Goal: Task Accomplishment & Management: Complete application form

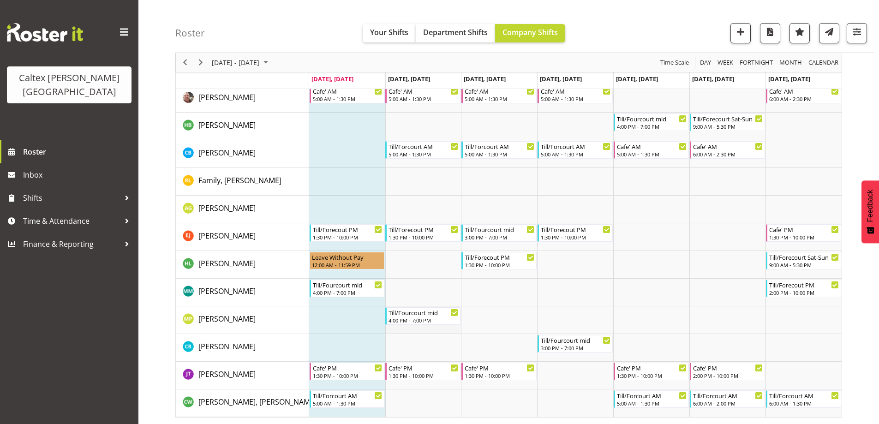
scroll to position [128, 0]
click at [55, 214] on span "Time & Attendance" at bounding box center [71, 221] width 97 height 14
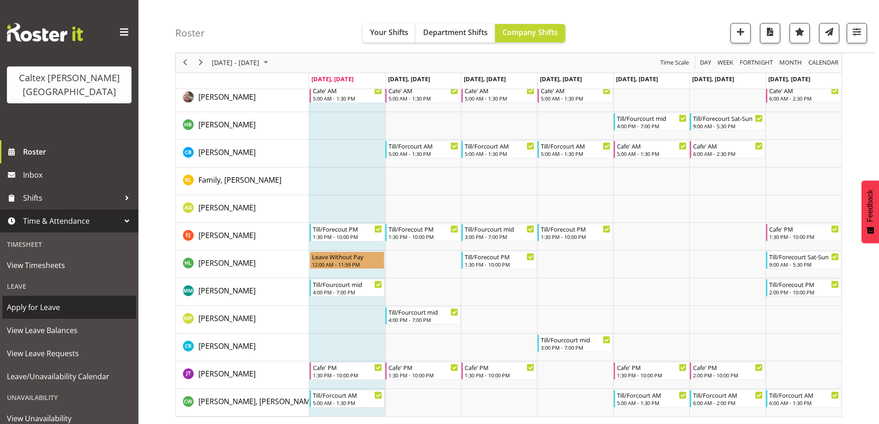
click at [27, 300] on span "Apply for Leave" at bounding box center [69, 307] width 125 height 14
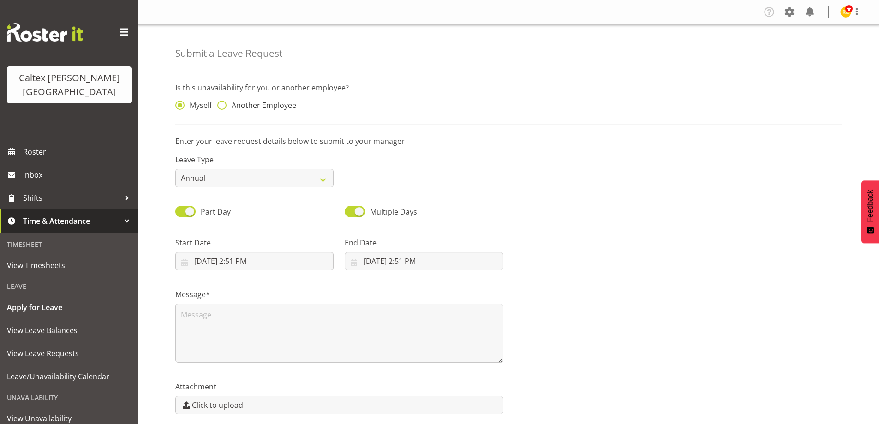
click at [222, 103] on span at bounding box center [221, 105] width 9 height 9
click at [222, 103] on input "Another Employee" at bounding box center [220, 105] width 6 height 6
radio input "true"
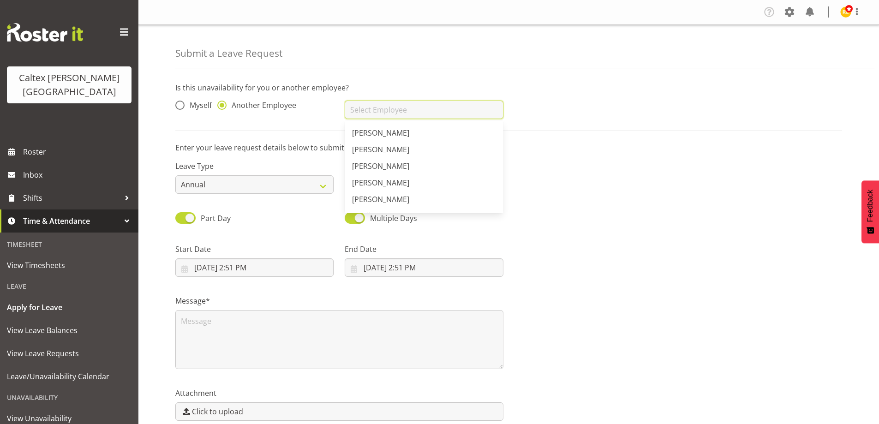
click at [374, 116] on input "text" at bounding box center [424, 110] width 158 height 18
click at [383, 204] on span "[PERSON_NAME]" at bounding box center [380, 199] width 57 height 10
type input "[PERSON_NAME]"
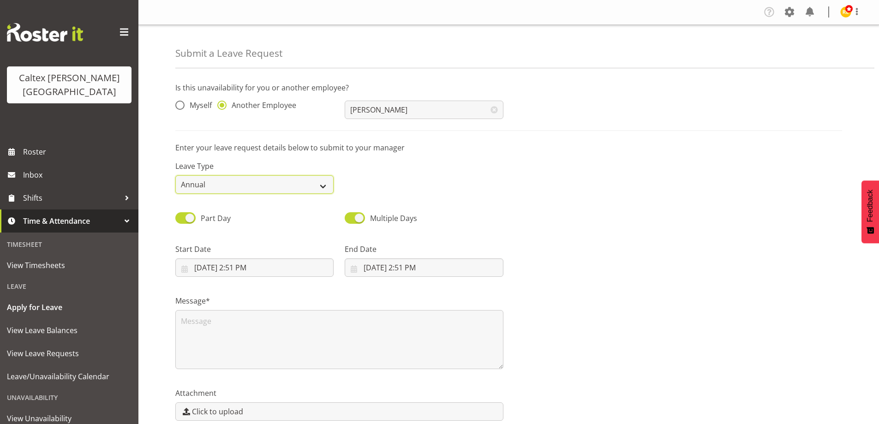
click at [315, 183] on select "Annual Sick Leave Without Pay Bereavement Domestic Violence Parental Jury Servi…" at bounding box center [254, 184] width 158 height 18
select select "Leave Without Pay"
click at [175, 175] on select "Annual Sick Leave Without Pay Bereavement Domestic Violence Parental Jury Servi…" at bounding box center [254, 184] width 158 height 18
click at [232, 268] on input "8/18/2025, 2:51 PM" at bounding box center [254, 267] width 158 height 18
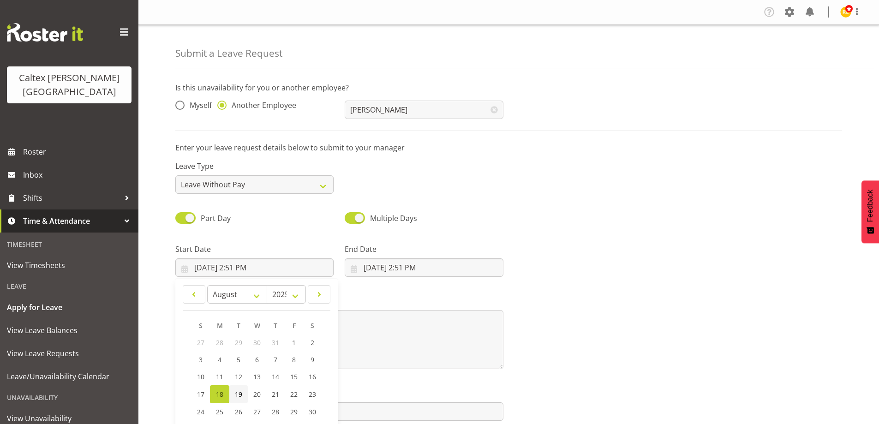
click at [239, 392] on span "19" at bounding box center [238, 394] width 7 height 9
type input "8/19/2025, 2:51 PM"
click at [390, 273] on input "8/18/2025, 2:51 PM" at bounding box center [424, 267] width 158 height 18
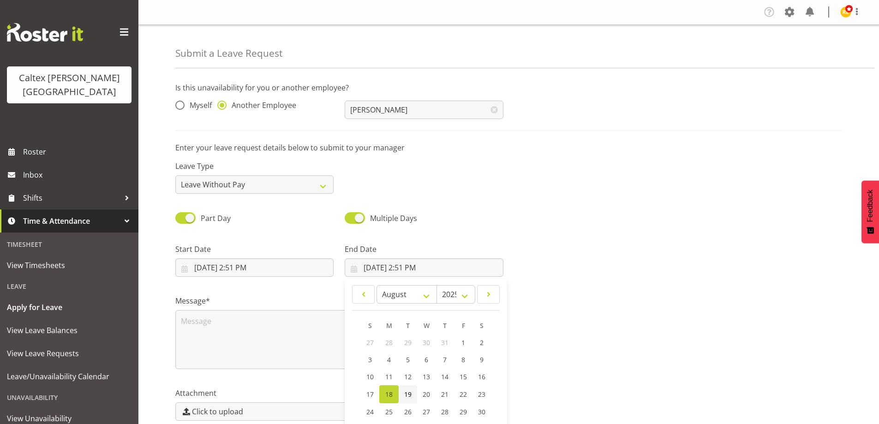
click at [409, 394] on span "19" at bounding box center [407, 394] width 7 height 9
type input "8/19/2025, 2:51 PM"
click at [272, 338] on textarea at bounding box center [339, 339] width 328 height 59
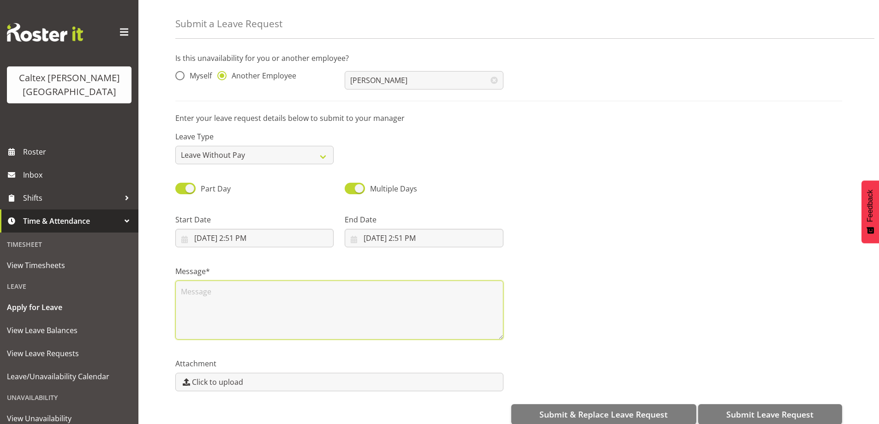
scroll to position [44, 0]
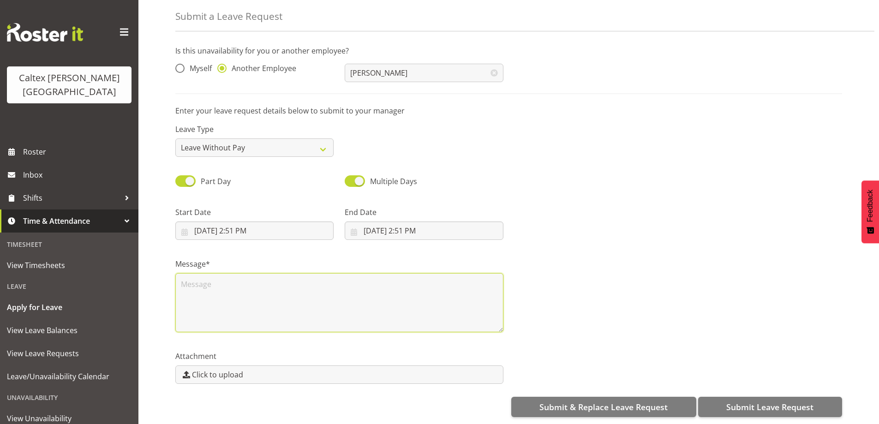
click at [209, 288] on textarea at bounding box center [339, 302] width 328 height 59
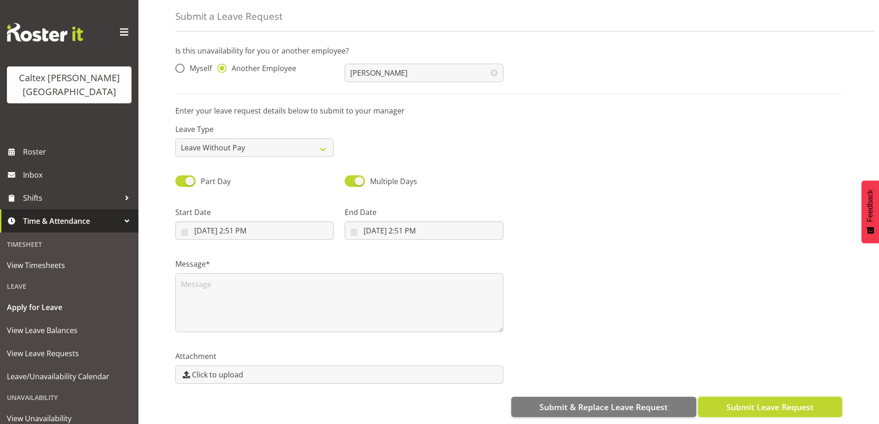
click at [781, 401] on span "Submit Leave Request" at bounding box center [769, 407] width 87 height 12
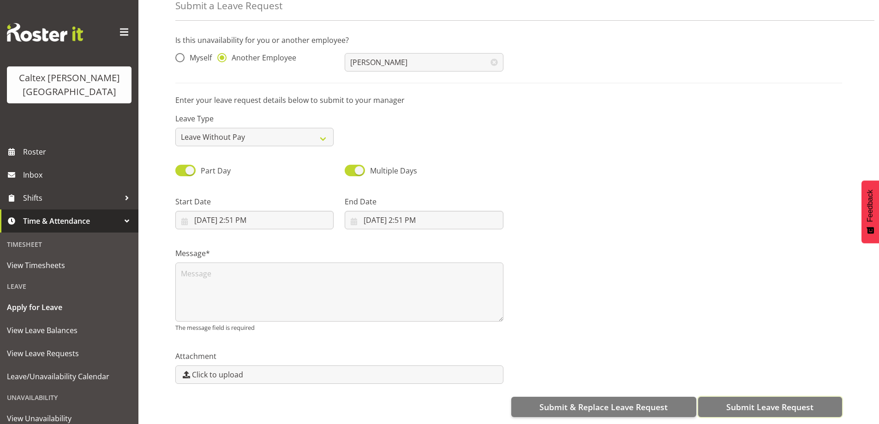
scroll to position [54, 0]
click at [761, 402] on span "Submit Leave Request" at bounding box center [769, 407] width 87 height 12
click at [212, 287] on textarea at bounding box center [339, 291] width 328 height 59
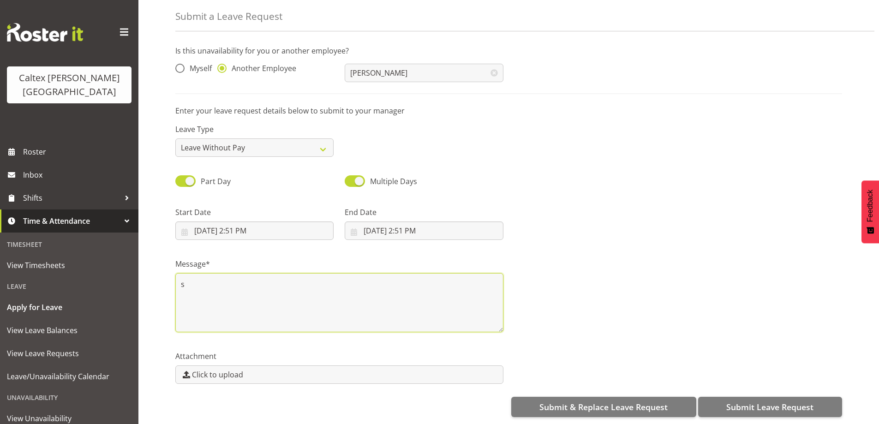
scroll to position [44, 0]
type textarea "surprise trip"
drag, startPoint x: 562, startPoint y: 267, endPoint x: 774, endPoint y: 371, distance: 235.8
click at [629, 301] on div "Message* surprise trip" at bounding box center [509, 291] width 678 height 92
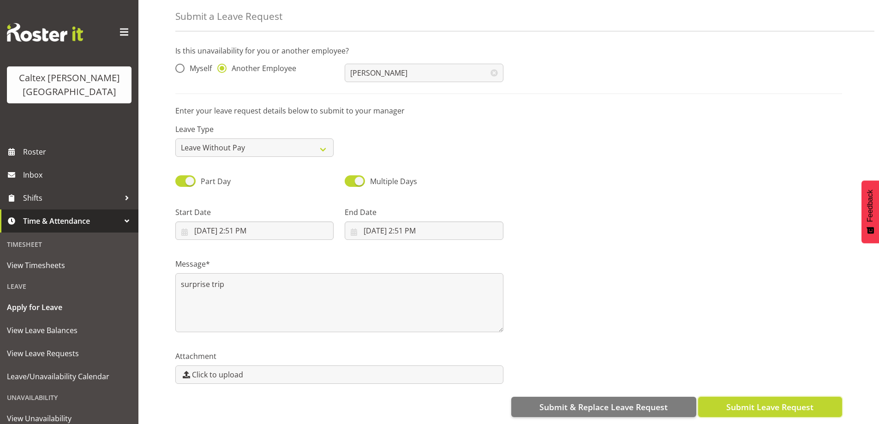
click at [791, 402] on span "Submit Leave Request" at bounding box center [769, 407] width 87 height 12
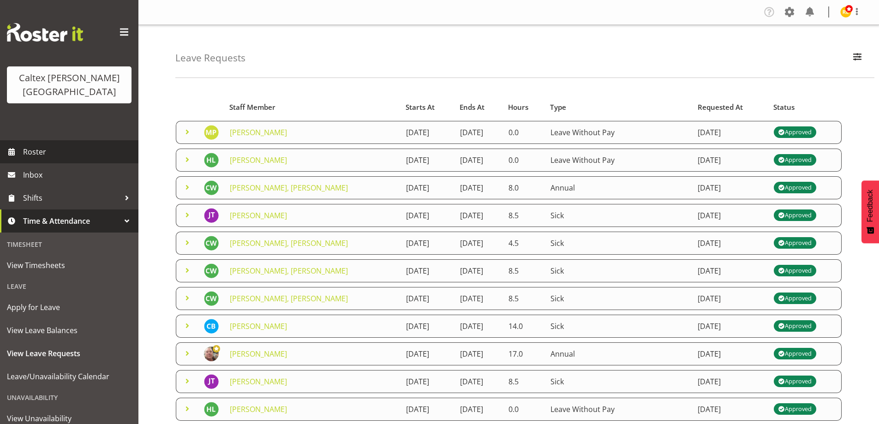
click at [18, 145] on span at bounding box center [12, 152] width 14 height 14
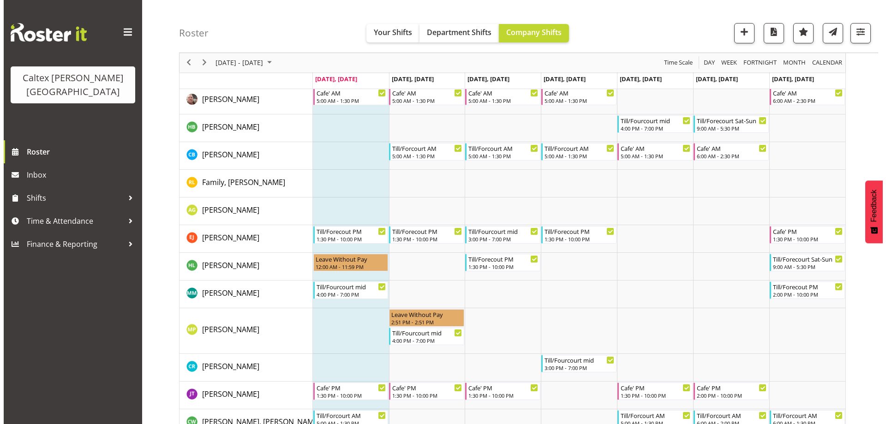
scroll to position [138, 0]
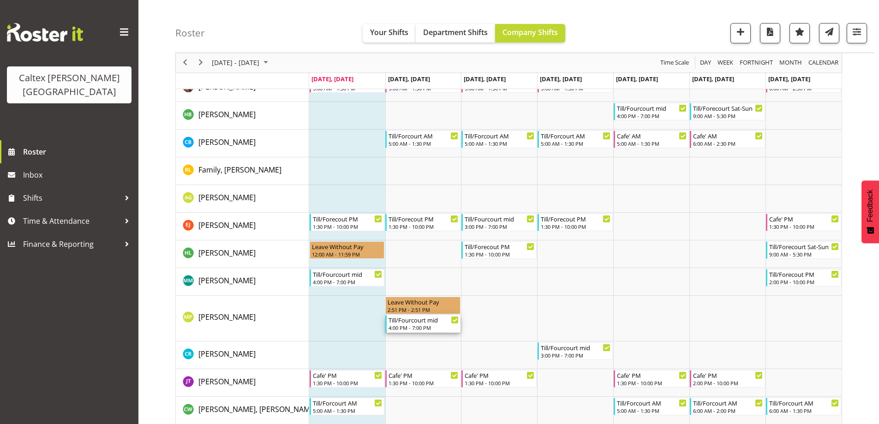
click at [412, 328] on div "4:00 PM - 7:00 PM" at bounding box center [423, 327] width 70 height 7
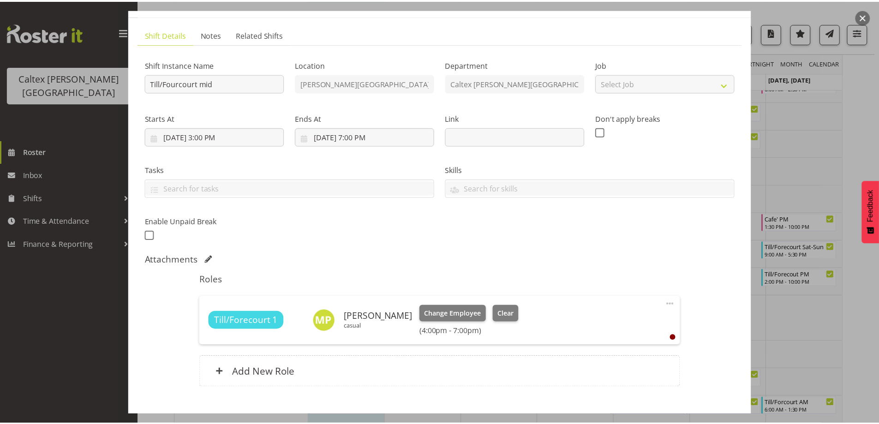
scroll to position [104, 0]
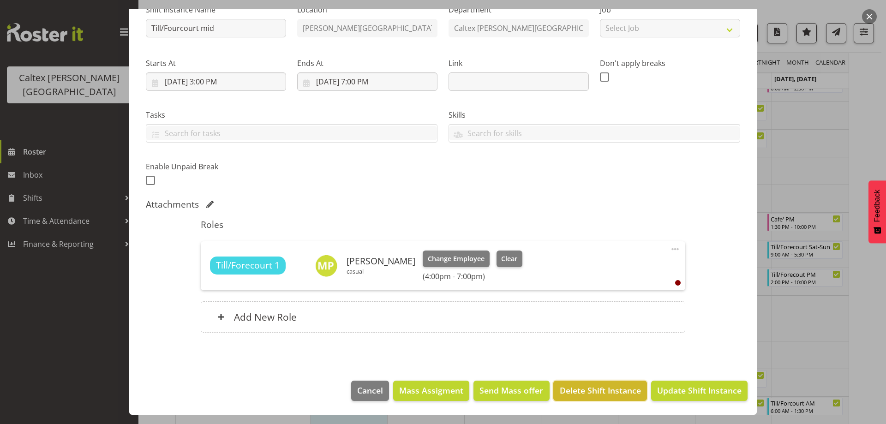
click at [604, 392] on span "Delete Shift Instance" at bounding box center [600, 390] width 81 height 12
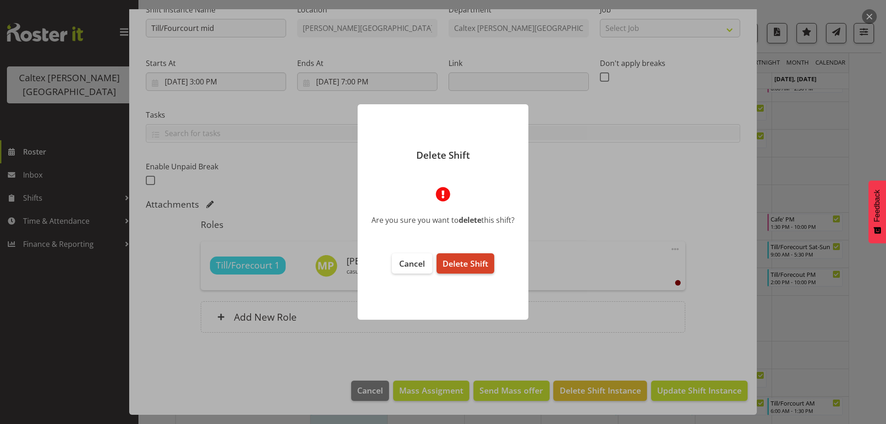
click at [458, 262] on span "Delete Shift" at bounding box center [465, 263] width 46 height 11
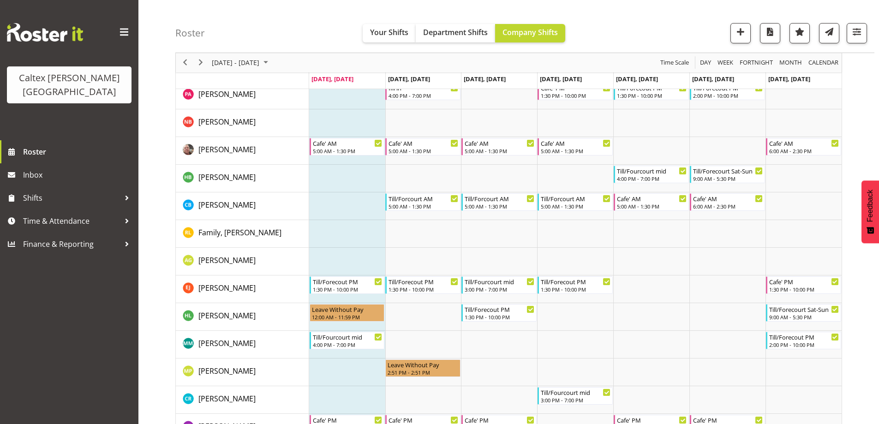
scroll to position [92, 0]
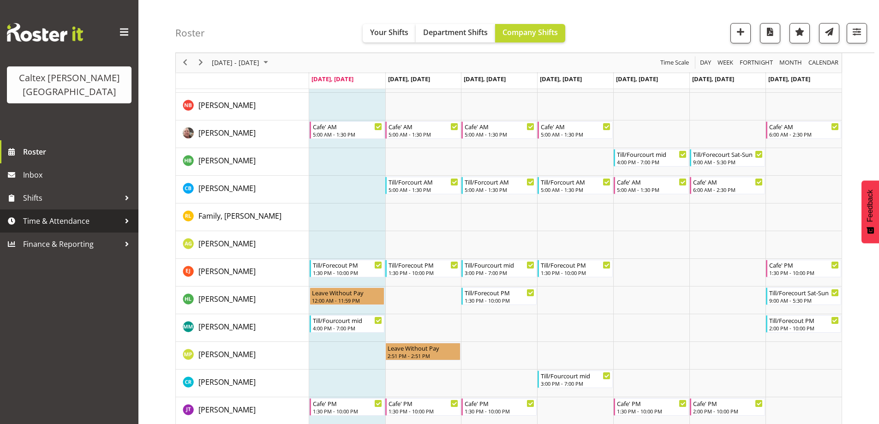
click at [101, 214] on span "Time & Attendance" at bounding box center [71, 221] width 97 height 14
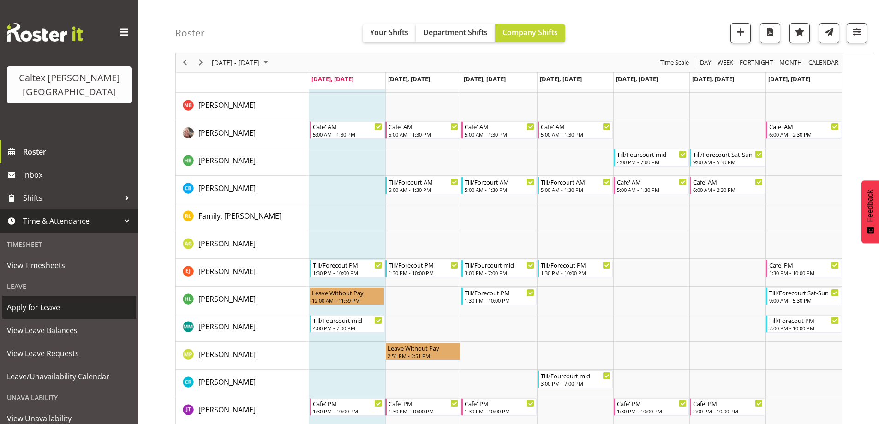
click at [40, 300] on span "Apply for Leave" at bounding box center [69, 307] width 125 height 14
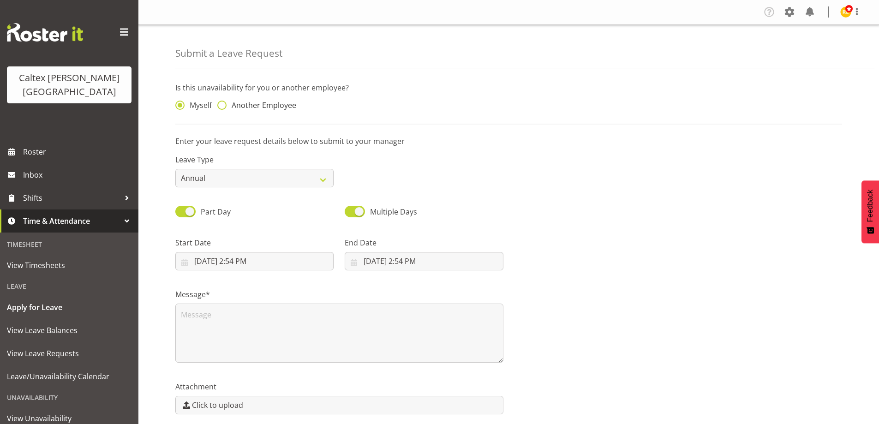
click at [226, 104] on span at bounding box center [221, 105] width 9 height 9
click at [223, 104] on input "Another Employee" at bounding box center [220, 105] width 6 height 6
radio input "true"
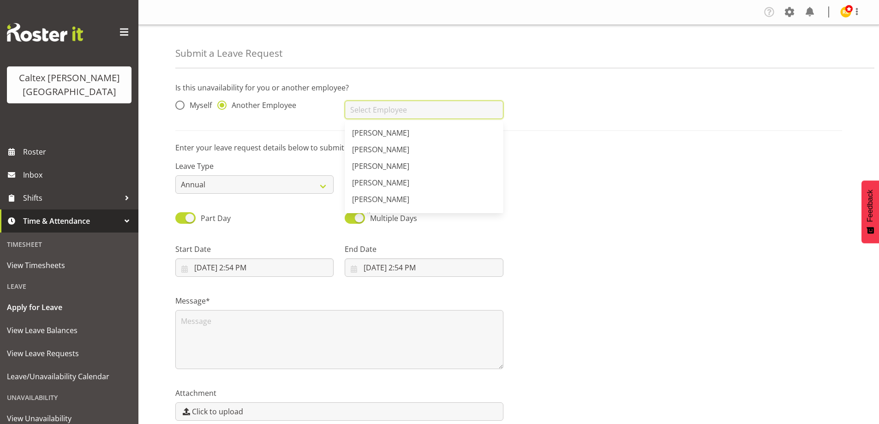
click at [359, 112] on input "text" at bounding box center [424, 110] width 158 height 18
click at [375, 180] on span "[PERSON_NAME]" at bounding box center [380, 183] width 57 height 10
type input "[PERSON_NAME]"
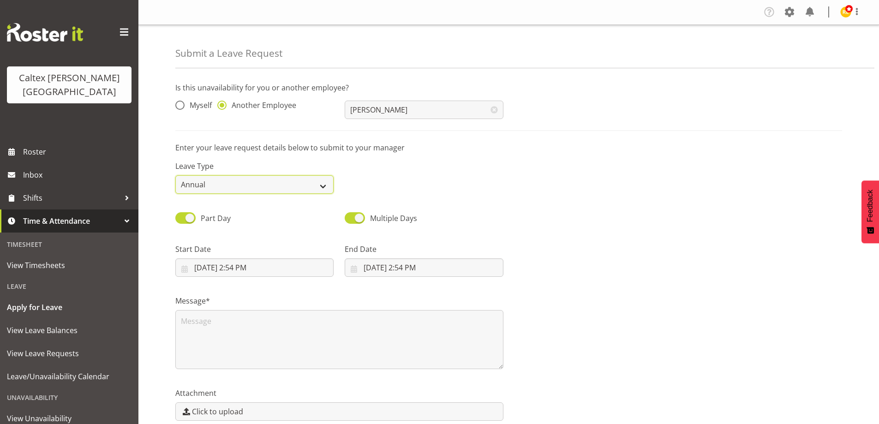
click at [321, 190] on select "Annual Sick Leave Without Pay Bereavement Domestic Violence Parental Jury Servi…" at bounding box center [254, 184] width 158 height 18
select select "Day In Lieu"
click at [175, 175] on select "Annual Sick Leave Without Pay Bereavement Domestic Violence Parental Jury Servi…" at bounding box center [254, 184] width 158 height 18
click at [254, 268] on input "8/18/2025, 2:54 PM" at bounding box center [254, 267] width 158 height 18
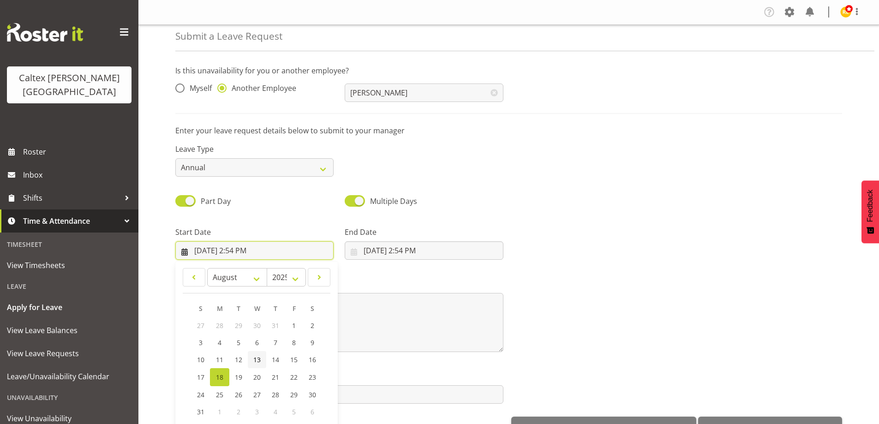
scroll to position [27, 0]
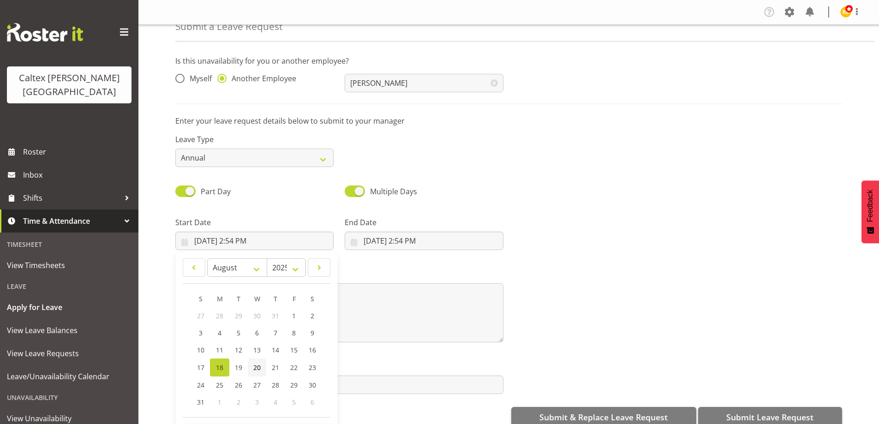
click at [260, 370] on span "20" at bounding box center [256, 367] width 7 height 9
type input "8/20/2025, 2:54 PM"
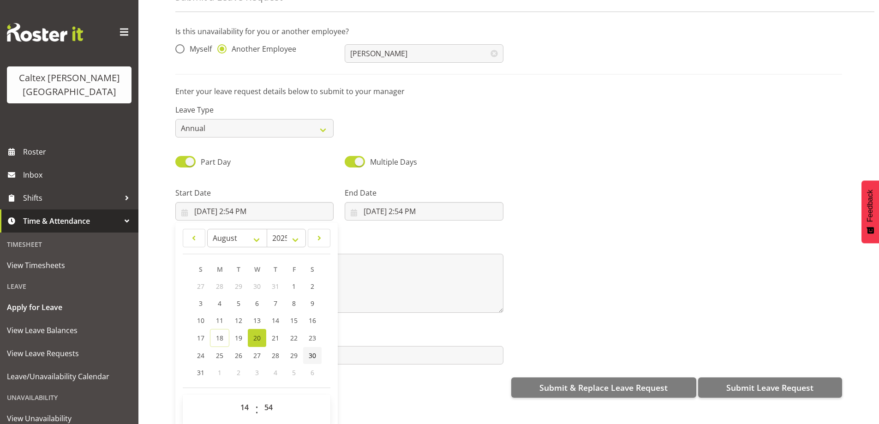
scroll to position [44, 0]
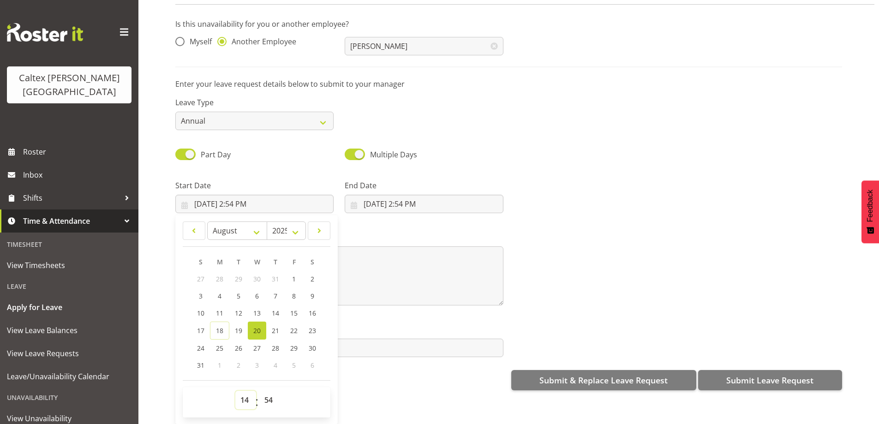
click at [244, 395] on select "00 01 02 03 04 05 06 07 08 09 10 11 12 13 14 15 16 17 18 19 20 21 22 23" at bounding box center [245, 400] width 21 height 18
select select "15"
click at [235, 391] on select "00 01 02 03 04 05 06 07 08 09 10 11 12 13 14 15 16 17 18 19 20 21 22 23" at bounding box center [245, 400] width 21 height 18
type input "8/20/2025, 3:54 PM"
click at [265, 393] on select "00 01 02 03 04 05 06 07 08 09 10 11 12 13 14 15 16 17 18 19 20 21 22 23 24 25 2…" at bounding box center [269, 400] width 21 height 18
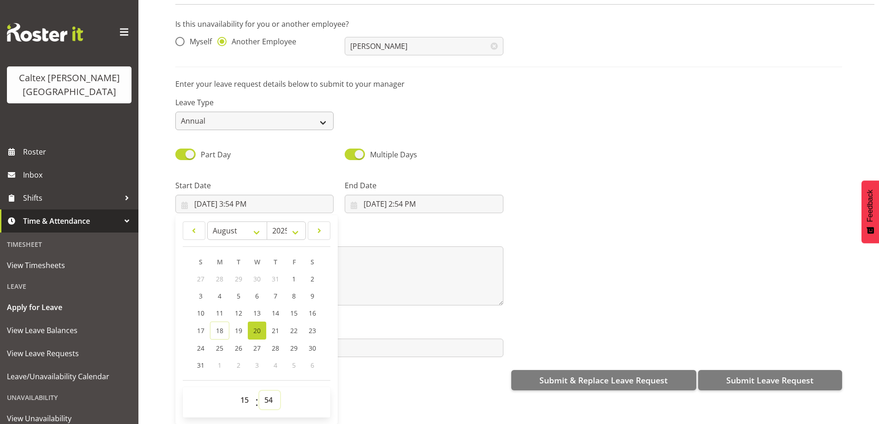
select select "0"
click at [259, 391] on select "00 01 02 03 04 05 06 07 08 09 10 11 12 13 14 15 16 17 18 19 20 21 22 23 24 25 2…" at bounding box center [269, 400] width 21 height 18
type input "8/20/2025, 3:00 PM"
click at [404, 202] on input "8/18/2025, 2:54 PM" at bounding box center [424, 204] width 158 height 18
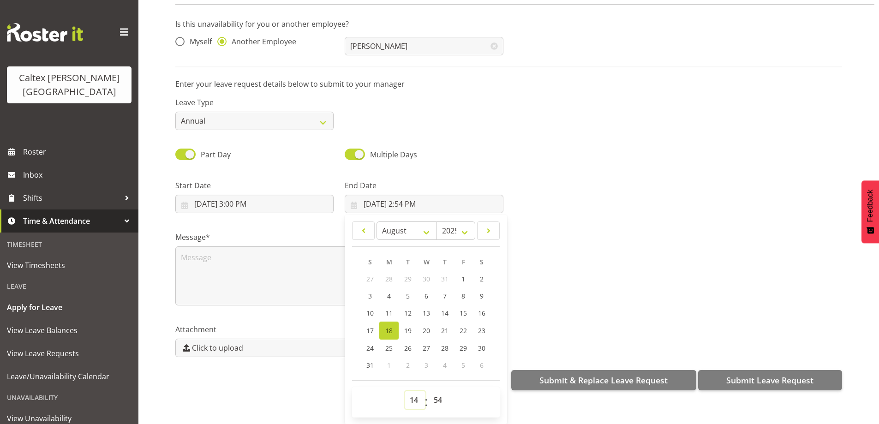
click at [414, 398] on select "00 01 02 03 04 05 06 07 08 09 10 11 12 13 14 15 16 17 18 19 20 21 22 23" at bounding box center [415, 400] width 21 height 18
select select "19"
click at [405, 391] on select "00 01 02 03 04 05 06 07 08 09 10 11 12 13 14 15 16 17 18 19 20 21 22 23" at bounding box center [415, 400] width 21 height 18
type input "8/18/2025, 7:54 PM"
click at [440, 397] on select "00 01 02 03 04 05 06 07 08 09 10 11 12 13 14 15 16 17 18 19 20 21 22 23 24 25 2…" at bounding box center [439, 400] width 21 height 18
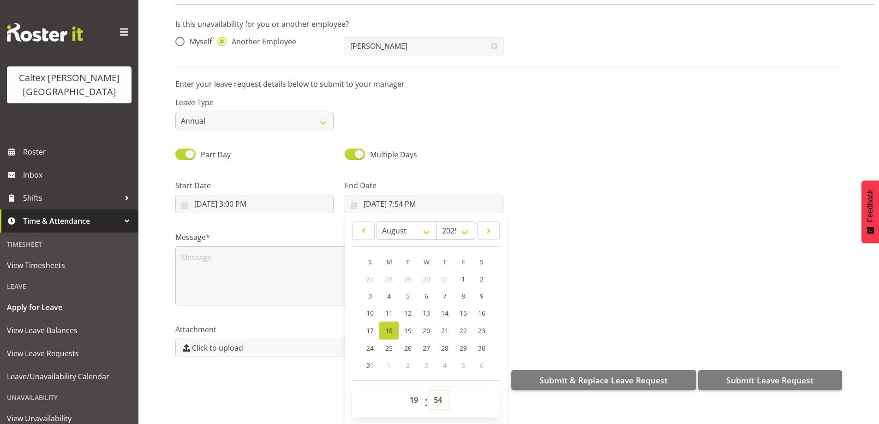
select select "0"
click at [429, 391] on select "00 01 02 03 04 05 06 07 08 09 10 11 12 13 14 15 16 17 18 19 20 21 22 23 24 25 2…" at bounding box center [439, 400] width 21 height 18
click at [525, 120] on div "Leave Type Annual Sick Leave Without Pay Bereavement Domestic Violence Parental…" at bounding box center [509, 110] width 678 height 52
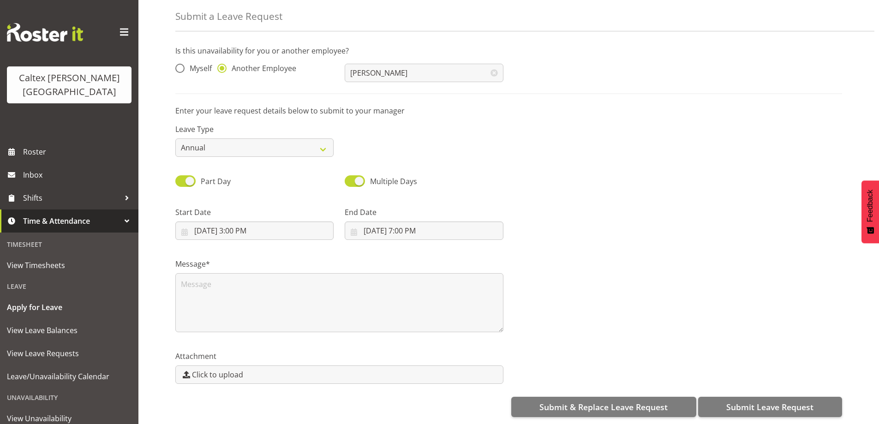
scroll to position [0, 0]
click at [386, 221] on input "8/18/2025, 7:00 PM" at bounding box center [424, 230] width 158 height 18
click at [419, 352] on link "20" at bounding box center [426, 357] width 18 height 18
type input "8/20/2025, 7:00 PM"
click at [555, 222] on div at bounding box center [678, 220] width 339 height 52
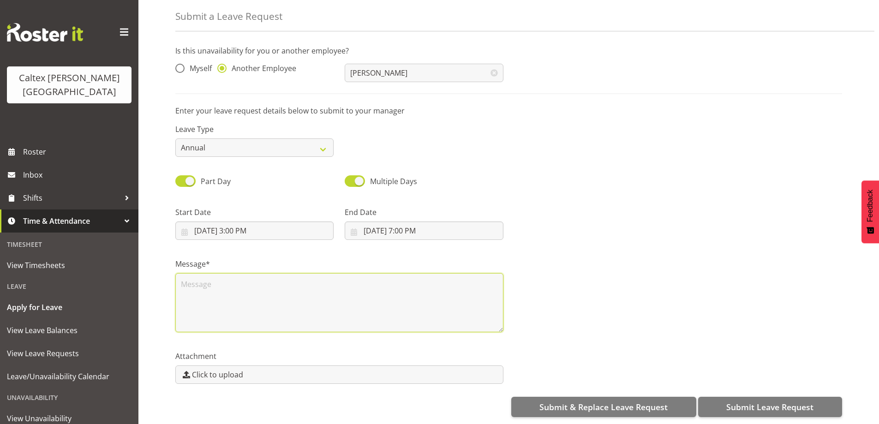
click at [213, 285] on textarea at bounding box center [339, 302] width 328 height 59
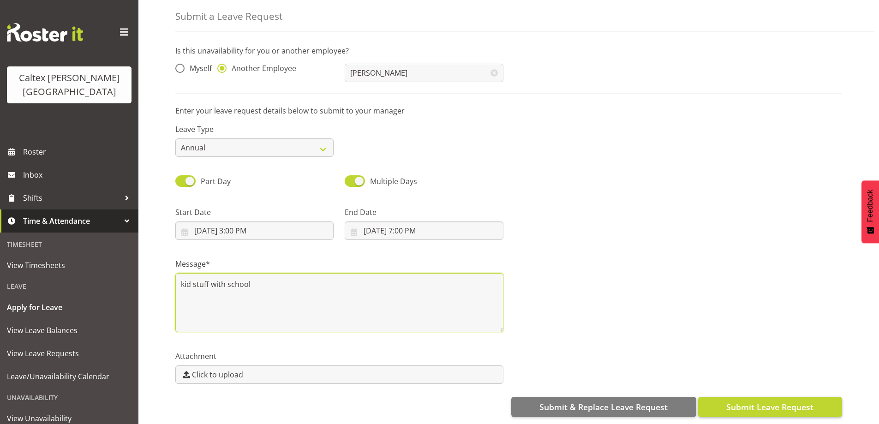
type textarea "kid stuff with school"
click at [758, 401] on span "Submit Leave Request" at bounding box center [769, 407] width 87 height 12
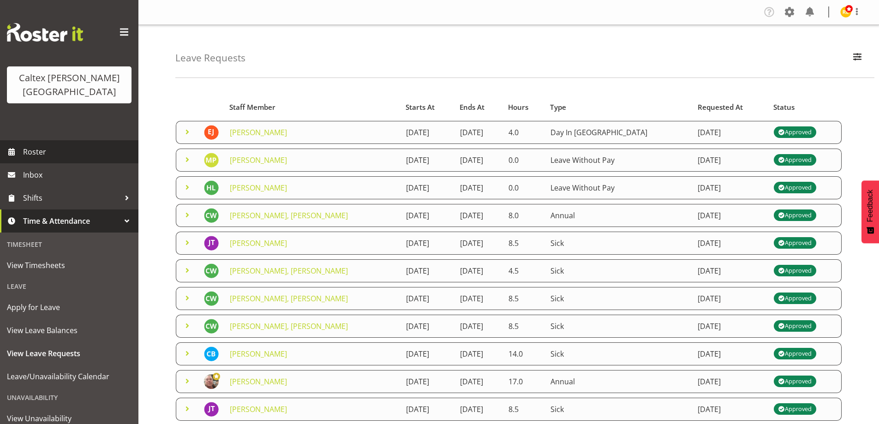
click at [32, 145] on span "Roster" at bounding box center [78, 152] width 111 height 14
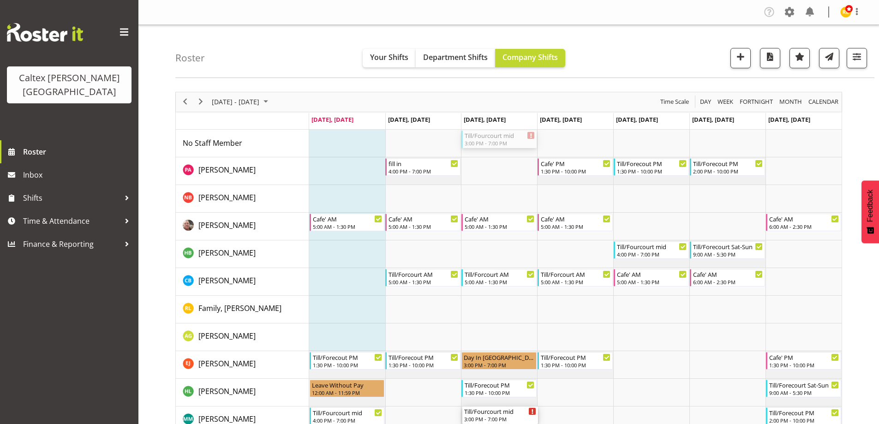
drag, startPoint x: 482, startPoint y: 142, endPoint x: 521, endPoint y: 422, distance: 283.2
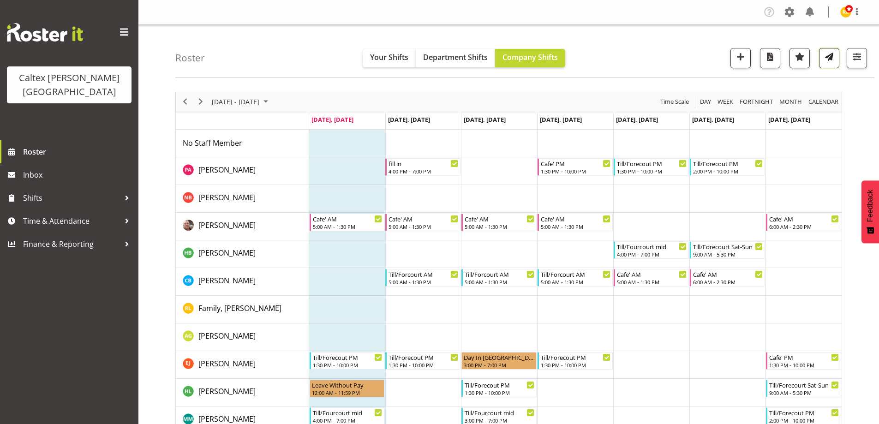
click at [827, 64] on button "button" at bounding box center [829, 58] width 20 height 20
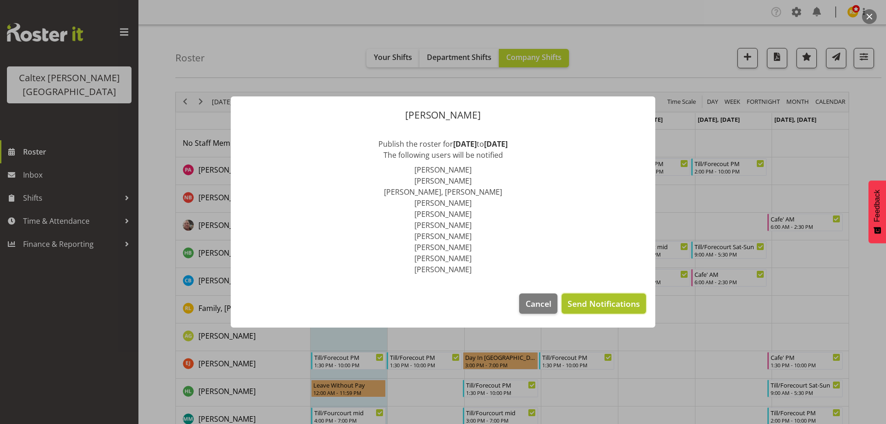
click at [602, 307] on span "Send Notifications" at bounding box center [603, 304] width 72 height 12
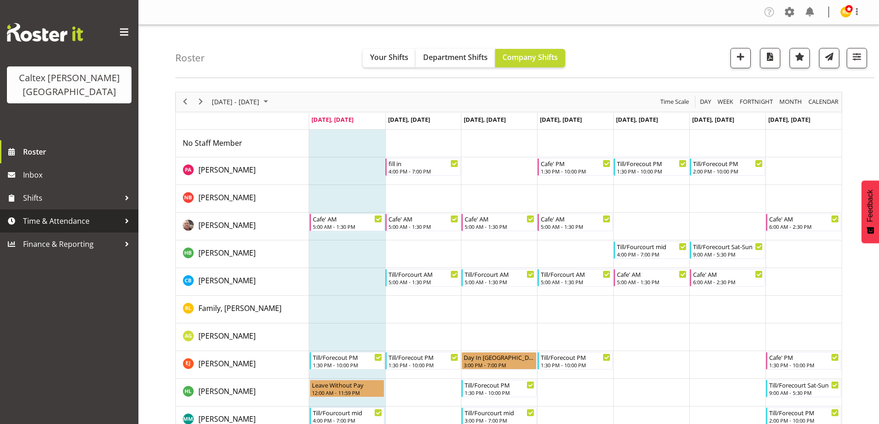
click at [64, 214] on span "Time & Attendance" at bounding box center [71, 221] width 97 height 14
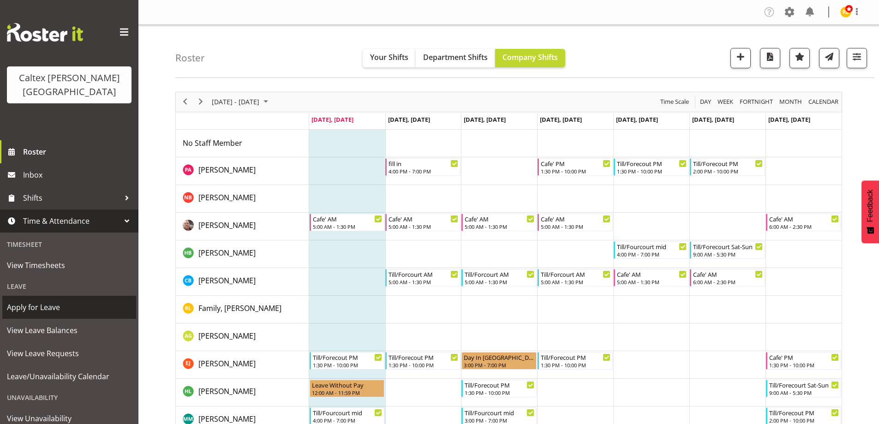
click at [39, 300] on span "Apply for Leave" at bounding box center [69, 307] width 125 height 14
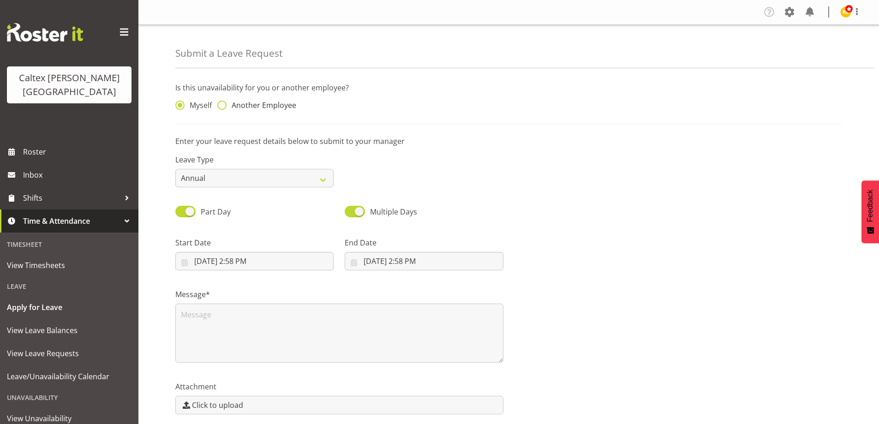
drag, startPoint x: 223, startPoint y: 104, endPoint x: 255, endPoint y: 108, distance: 31.6
click at [225, 104] on span at bounding box center [221, 105] width 9 height 9
click at [223, 104] on input "Another Employee" at bounding box center [220, 105] width 6 height 6
radio input "true"
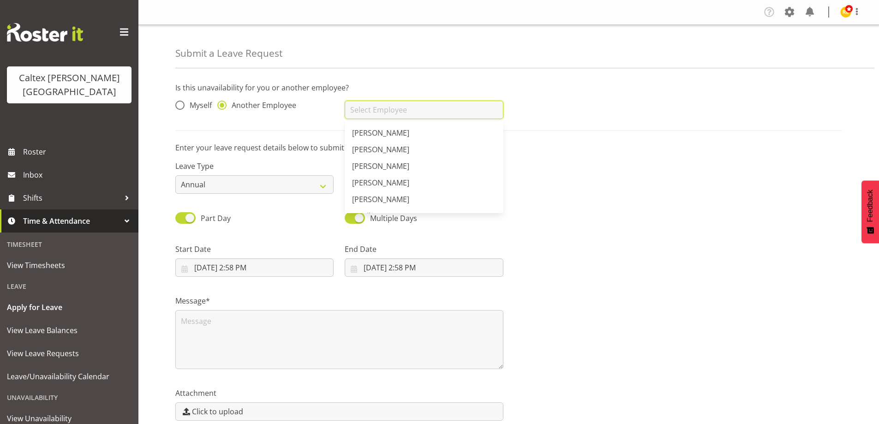
click at [381, 108] on input "text" at bounding box center [424, 110] width 158 height 18
click at [397, 179] on link "[PERSON_NAME]" at bounding box center [424, 182] width 158 height 17
type input "[PERSON_NAME]"
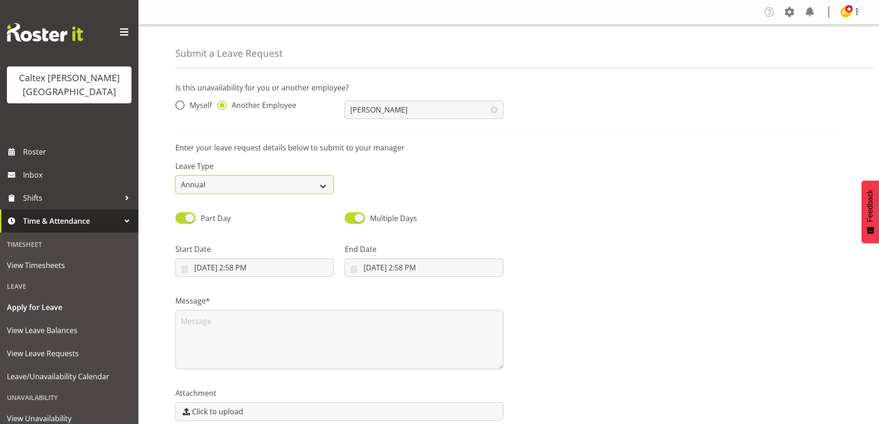
click at [320, 187] on select "Annual Sick Leave Without Pay Bereavement Domestic Violence Parental Jury Servi…" at bounding box center [254, 184] width 158 height 18
select select "Day In [GEOGRAPHIC_DATA]"
click at [175, 175] on select "Annual Sick Leave Without Pay Bereavement Domestic Violence Parental Jury Servi…" at bounding box center [254, 184] width 158 height 18
drag, startPoint x: 239, startPoint y: 270, endPoint x: 254, endPoint y: 261, distance: 17.0
click at [251, 264] on input "8/18/2025, 2:58 PM" at bounding box center [254, 267] width 158 height 18
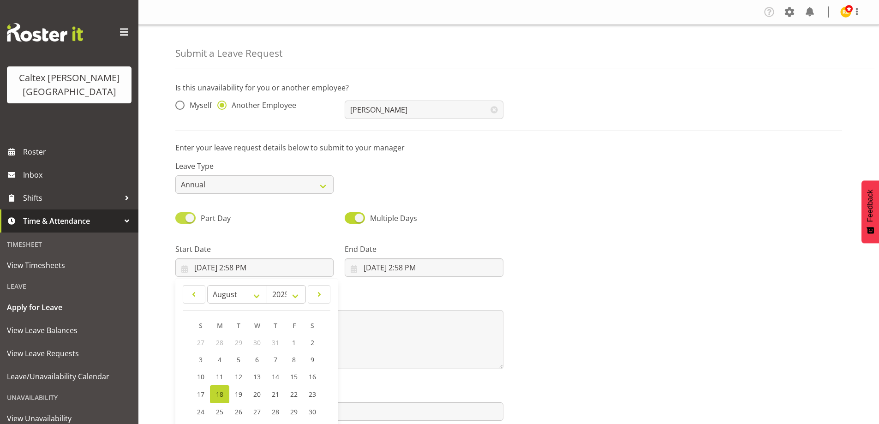
click at [194, 217] on span at bounding box center [185, 218] width 20 height 12
click at [181, 217] on input "Part Day" at bounding box center [178, 218] width 6 height 6
checkbox input "false"
select select "7"
select select "2025"
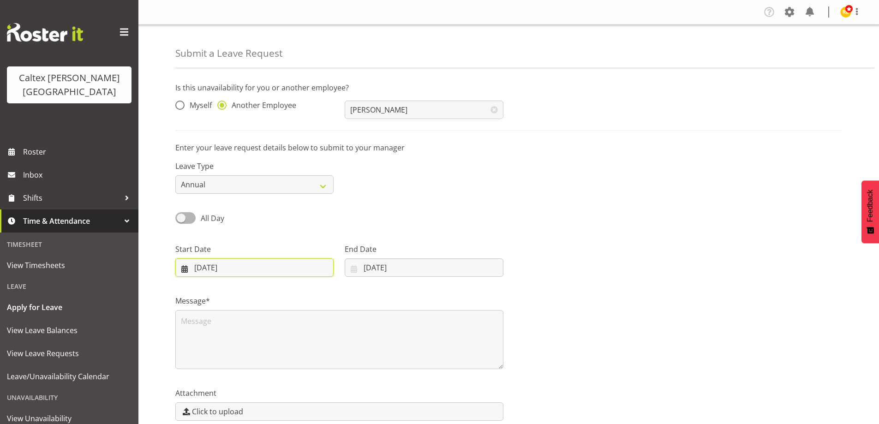
click at [227, 270] on input "18/08/2025" at bounding box center [254, 267] width 158 height 18
click at [257, 294] on select "January February March April May June July August September October November De…" at bounding box center [236, 294] width 58 height 18
select select "8"
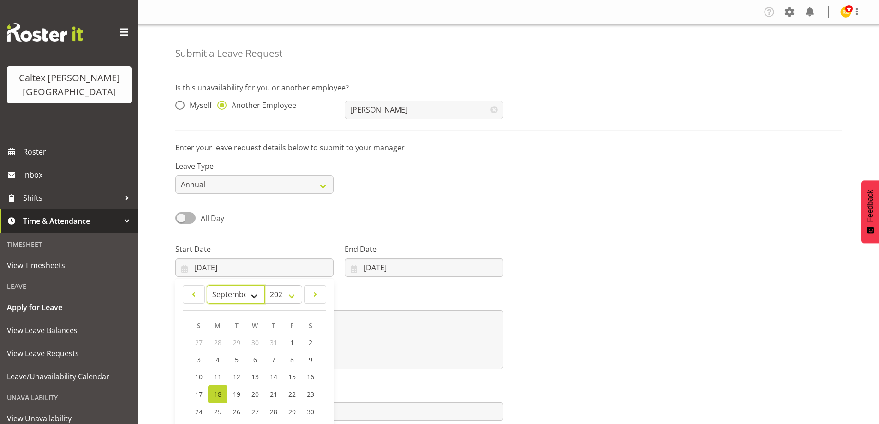
click at [207, 285] on select "January February March April May June July August September October November De…" at bounding box center [236, 294] width 58 height 18
click at [276, 377] on span "18" at bounding box center [272, 376] width 7 height 9
type input "18/09/2025"
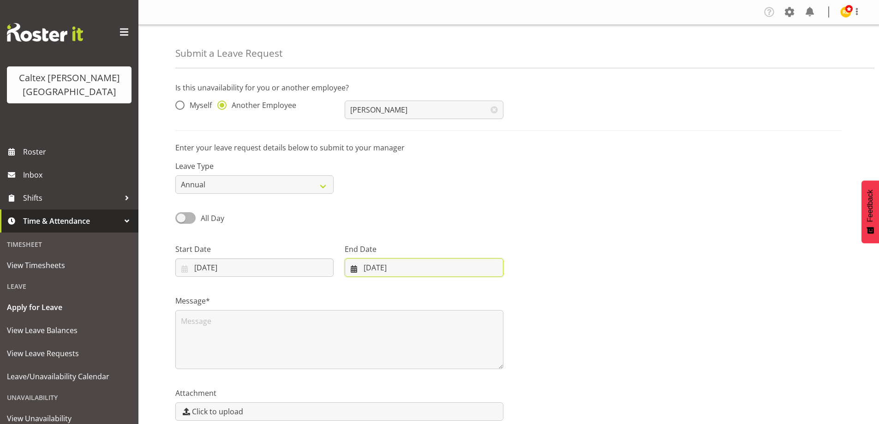
click at [393, 268] on input "18/08/2025" at bounding box center [424, 267] width 158 height 18
click at [407, 298] on select "January February March April May June July August September October November De…" at bounding box center [384, 294] width 63 height 18
select select "8"
click at [353, 285] on select "January February March April May June July August September October November De…" at bounding box center [384, 294] width 63 height 18
click at [441, 376] on span "18" at bounding box center [436, 376] width 7 height 9
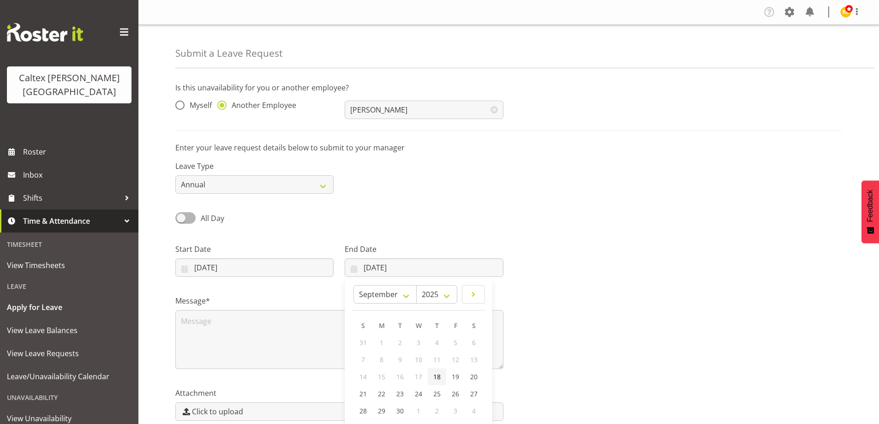
type input "18/09/2025"
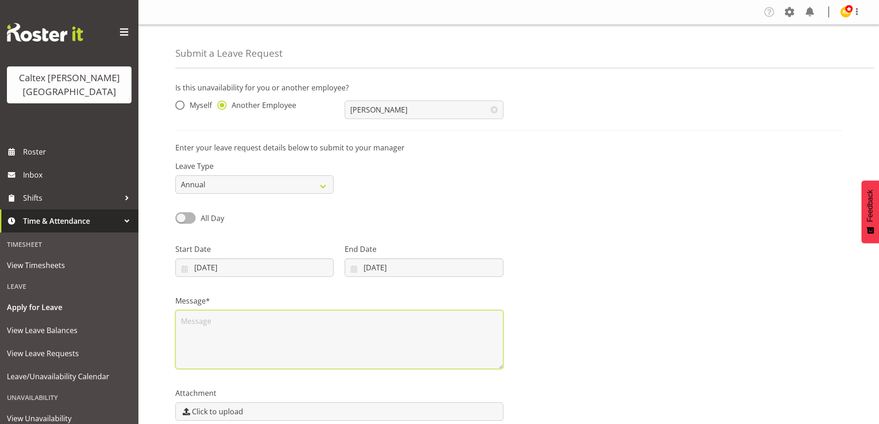
click at [226, 357] on textarea at bounding box center [339, 339] width 328 height 59
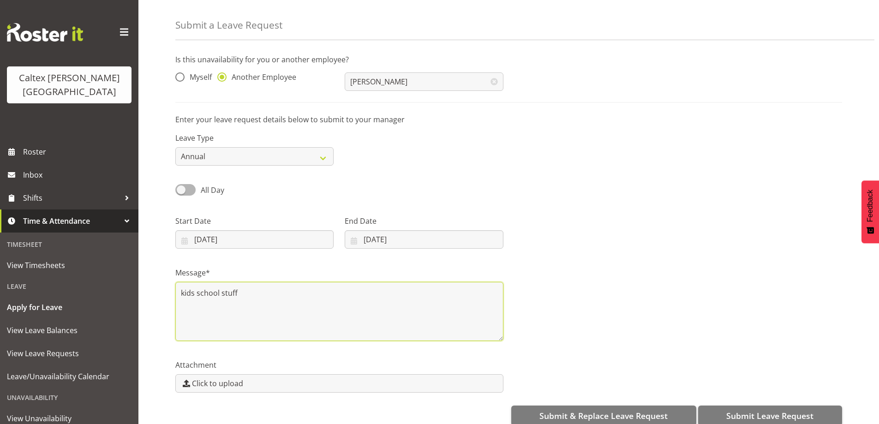
scroll to position [44, 0]
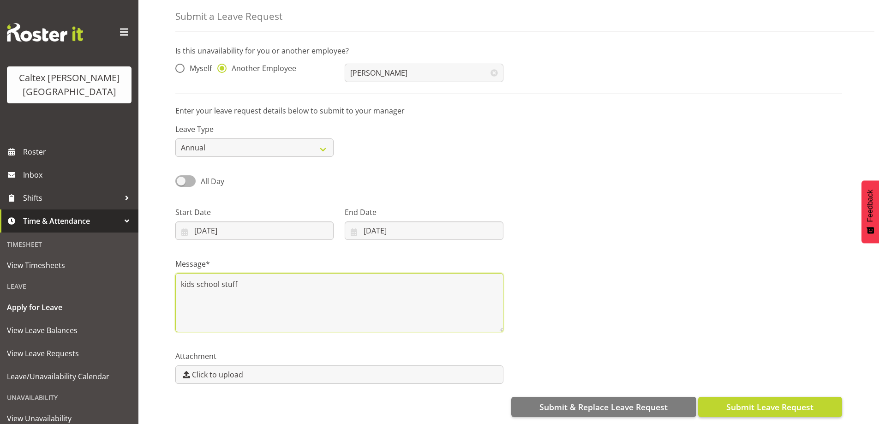
type textarea "kids school stuff"
click at [734, 401] on span "Submit Leave Request" at bounding box center [769, 407] width 87 height 12
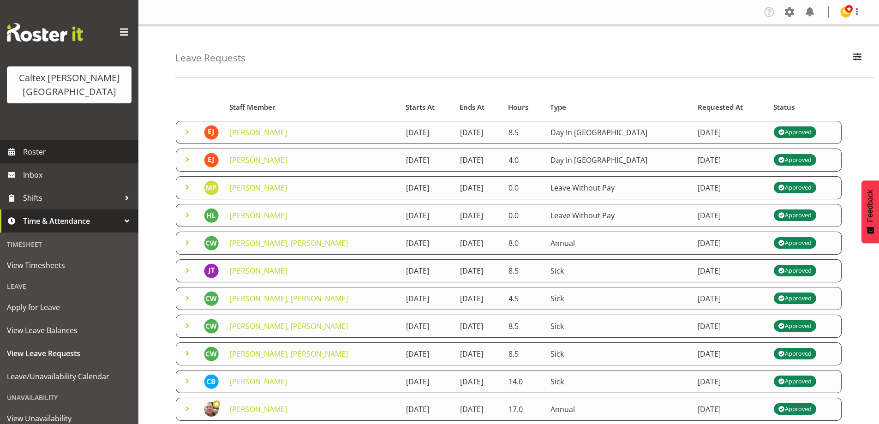
click at [31, 145] on span "Roster" at bounding box center [78, 152] width 111 height 14
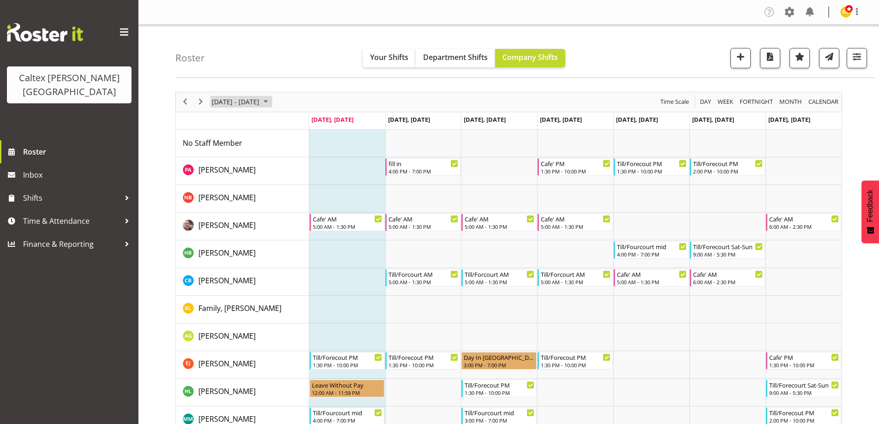
click at [271, 103] on span "August 2025" at bounding box center [265, 102] width 11 height 12
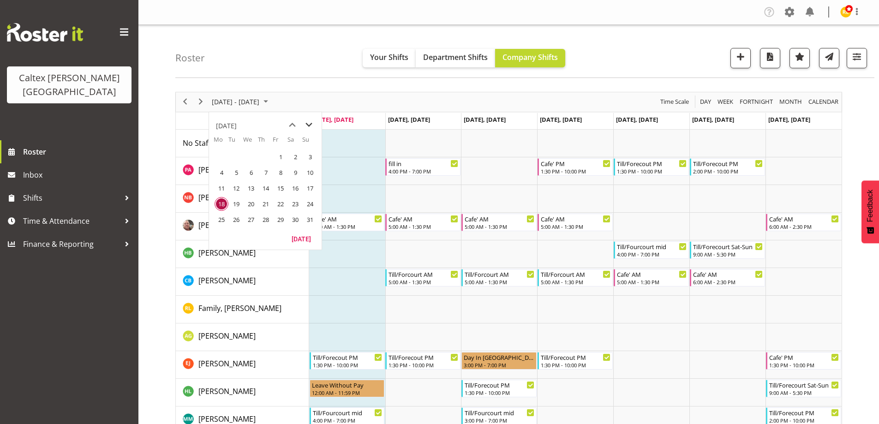
click at [310, 125] on span "next month" at bounding box center [309, 125] width 16 height 17
click at [268, 190] on span "18" at bounding box center [266, 188] width 14 height 14
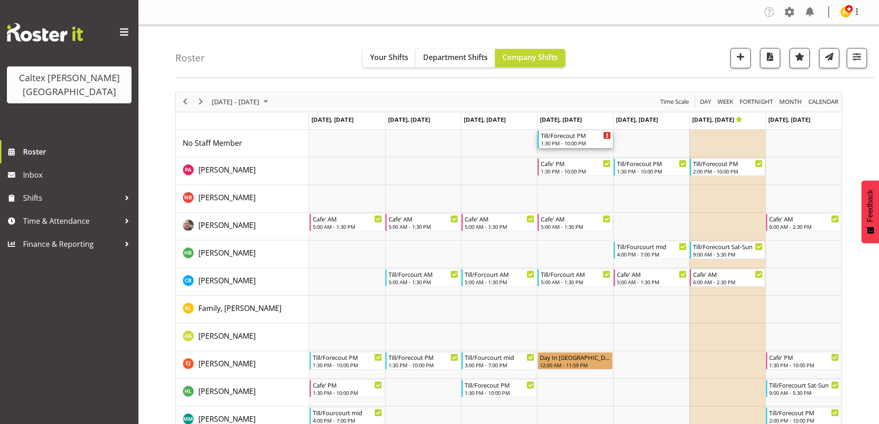
click at [561, 139] on div "Till/Forecout PM" at bounding box center [576, 135] width 70 height 9
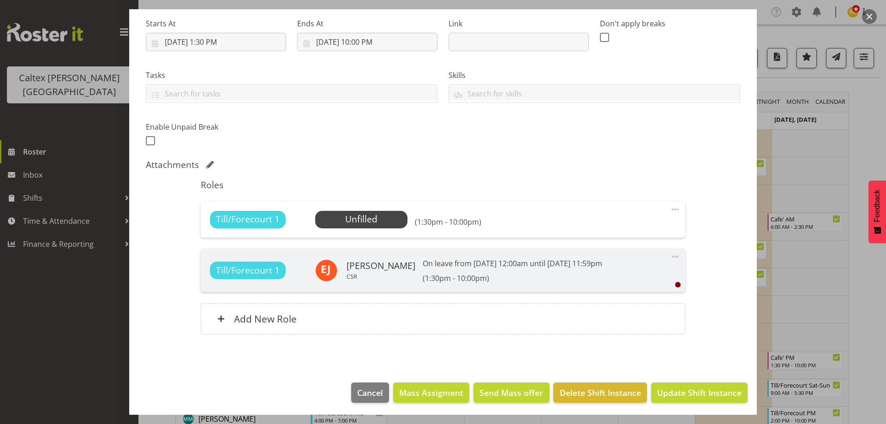
scroll to position [145, 0]
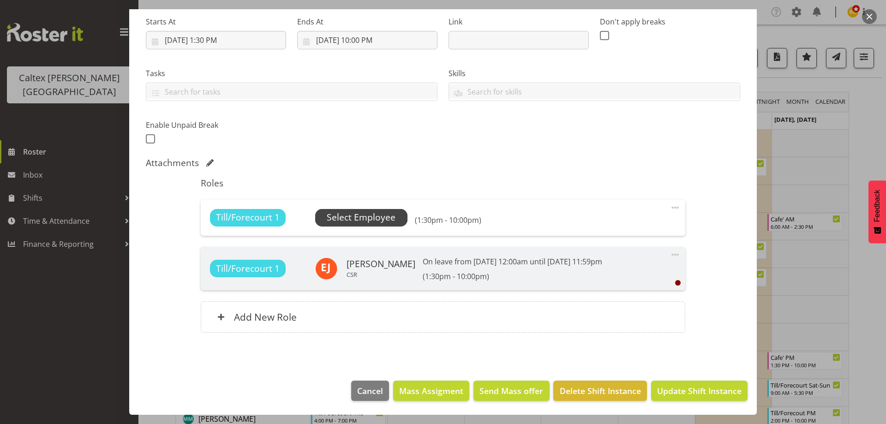
click at [369, 219] on span "Select Employee" at bounding box center [361, 217] width 69 height 13
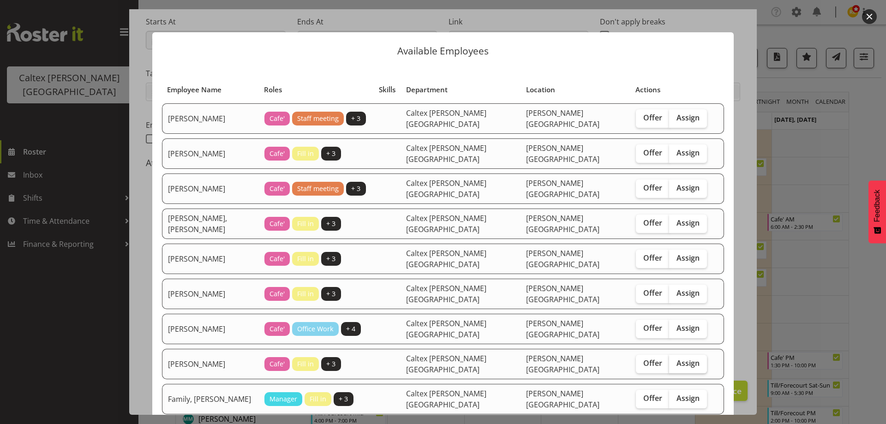
click at [676, 358] on span "Assign" at bounding box center [687, 362] width 23 height 9
click at [669, 360] on input "Assign" at bounding box center [672, 363] width 6 height 6
checkbox input "true"
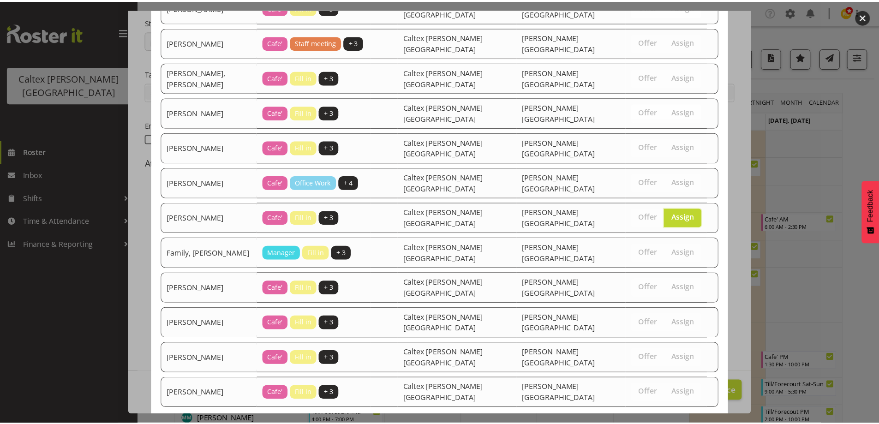
scroll to position [149, 0]
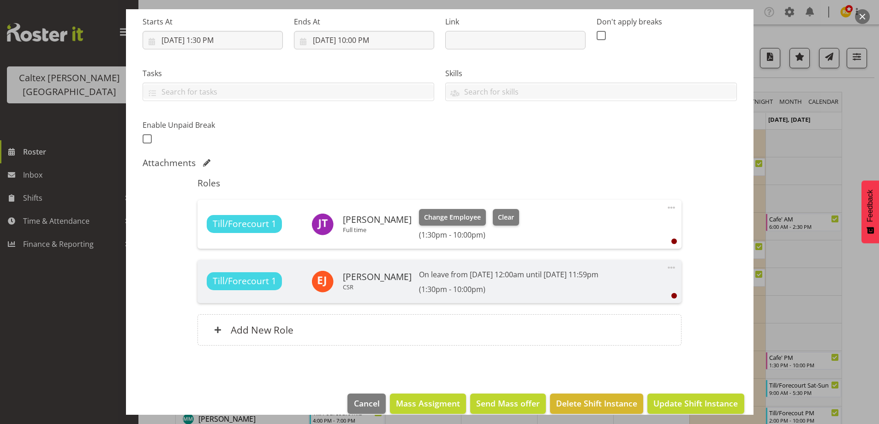
scroll to position [158, 0]
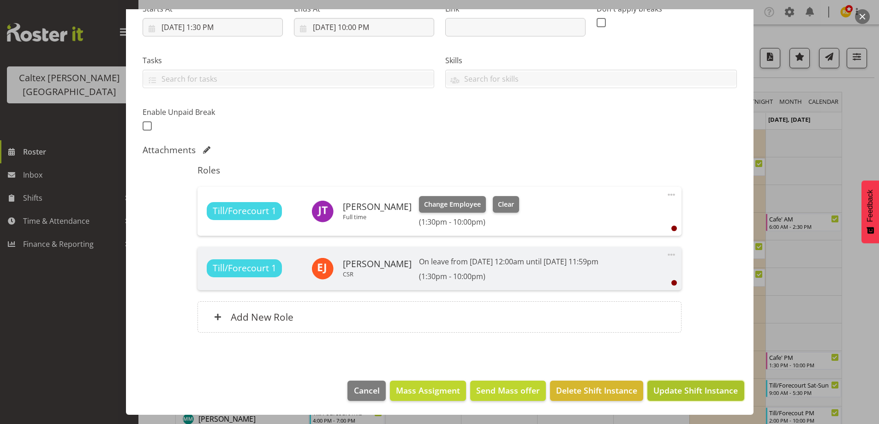
drag, startPoint x: 692, startPoint y: 393, endPoint x: 697, endPoint y: 385, distance: 9.5
click at [692, 393] on span "Update Shift Instance" at bounding box center [695, 390] width 84 height 12
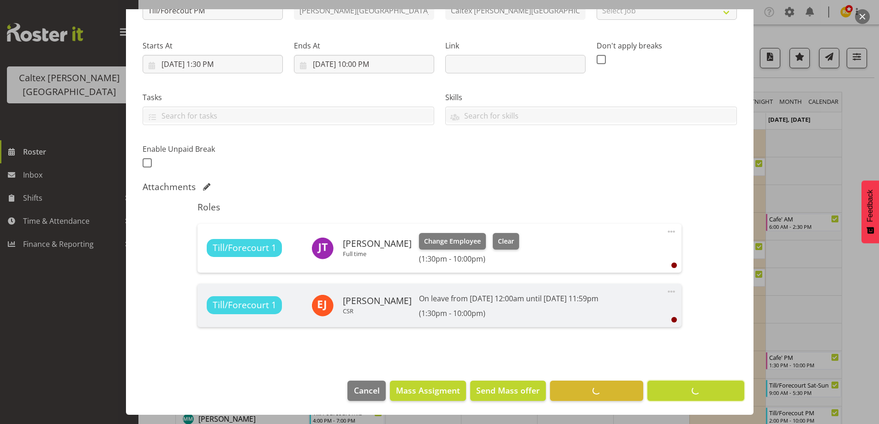
scroll to position [121, 0]
